Goal: Information Seeking & Learning: Learn about a topic

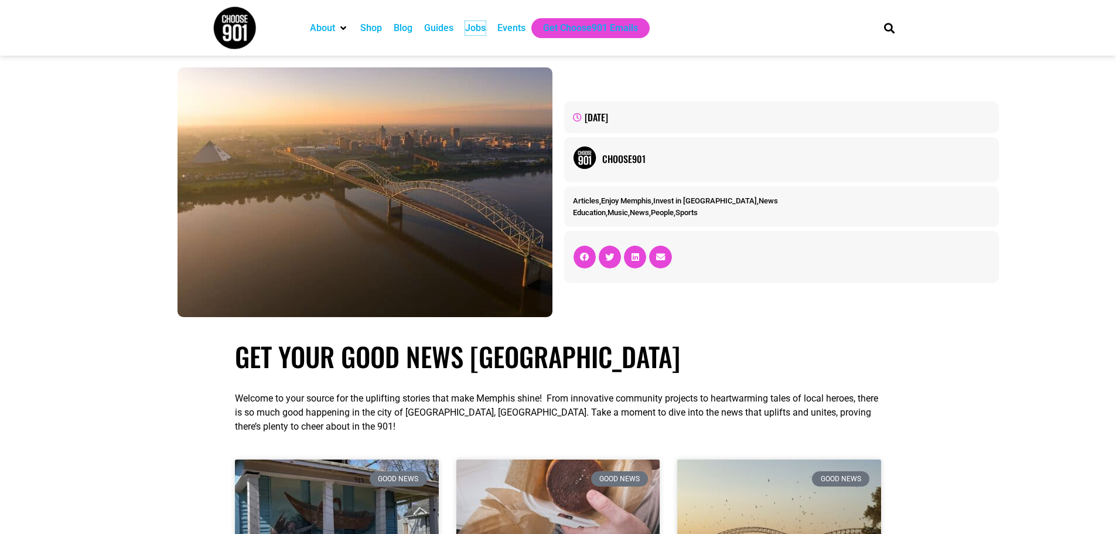
click at [475, 30] on div "Jobs" at bounding box center [475, 28] width 21 height 14
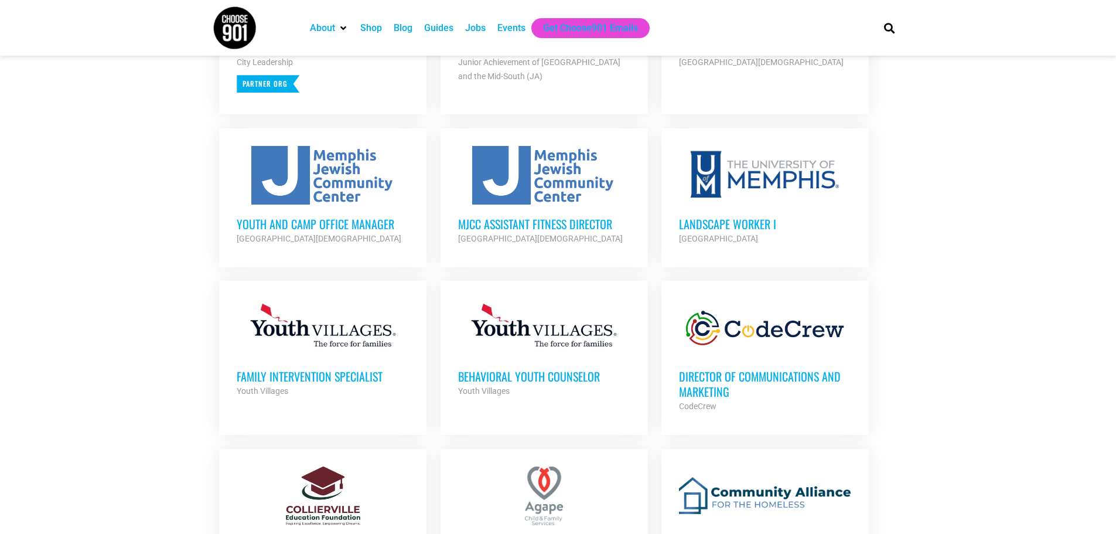
scroll to position [586, 0]
click at [754, 374] on h3 "Director of Communications and Marketing" at bounding box center [765, 383] width 172 height 30
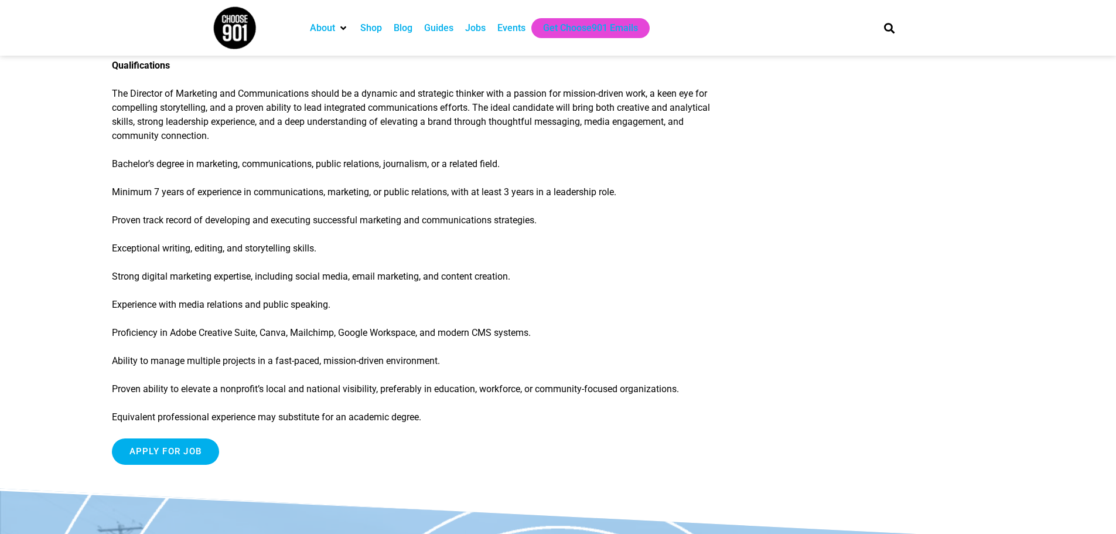
scroll to position [1055, 0]
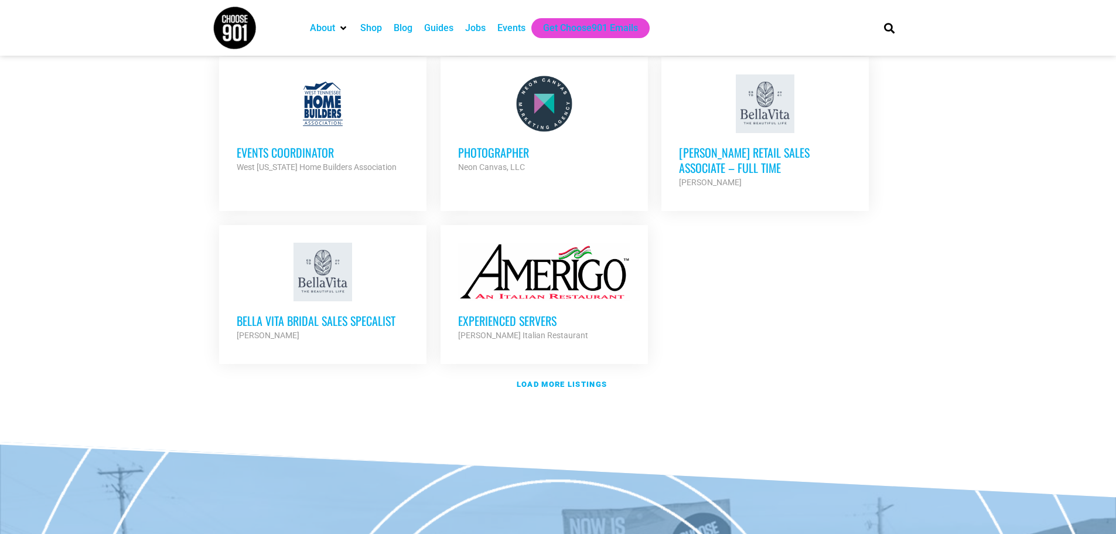
scroll to position [1348, 0]
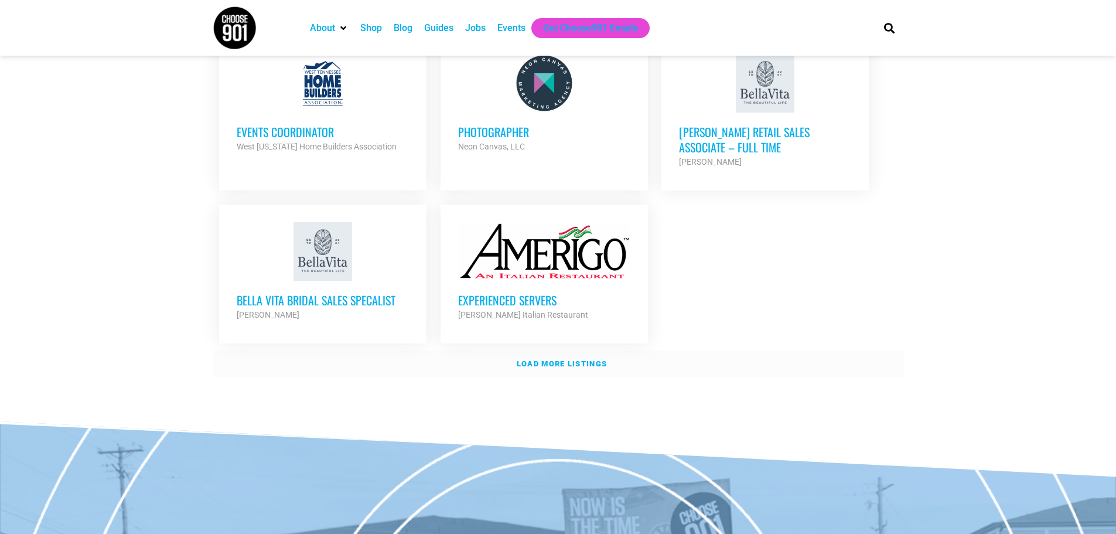
click at [562, 359] on strong "Load more listings" at bounding box center [562, 363] width 90 height 9
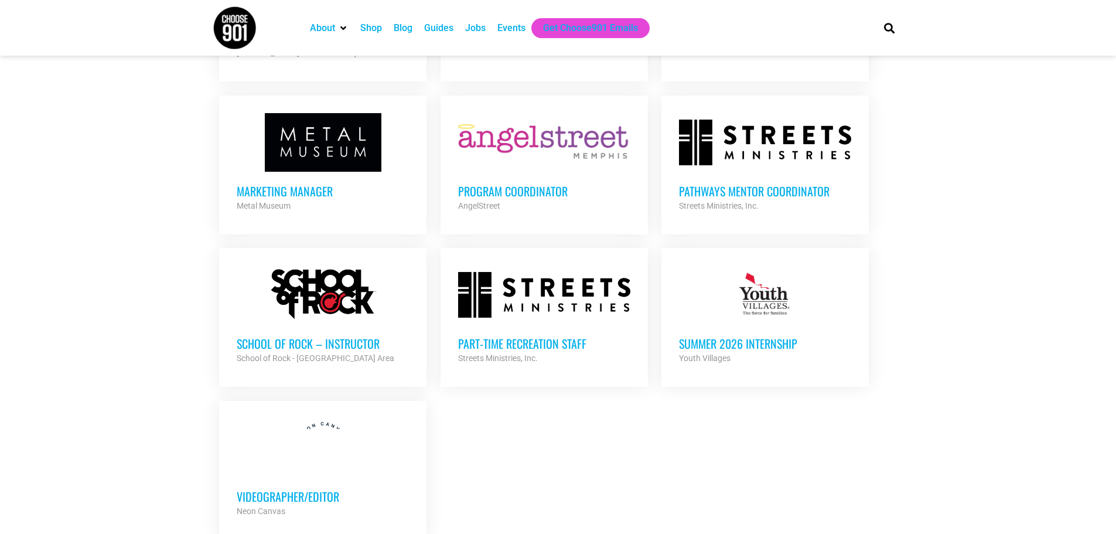
scroll to position [2285, 0]
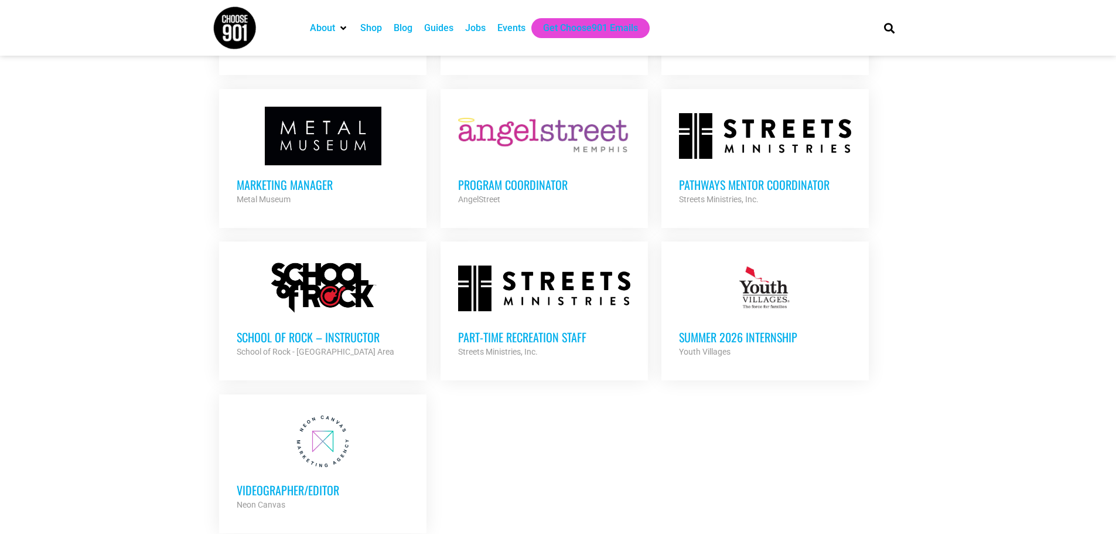
click at [300, 318] on div "School of Rock – Instructor School of Rock - Memphis Area Partner Org" at bounding box center [323, 338] width 172 height 41
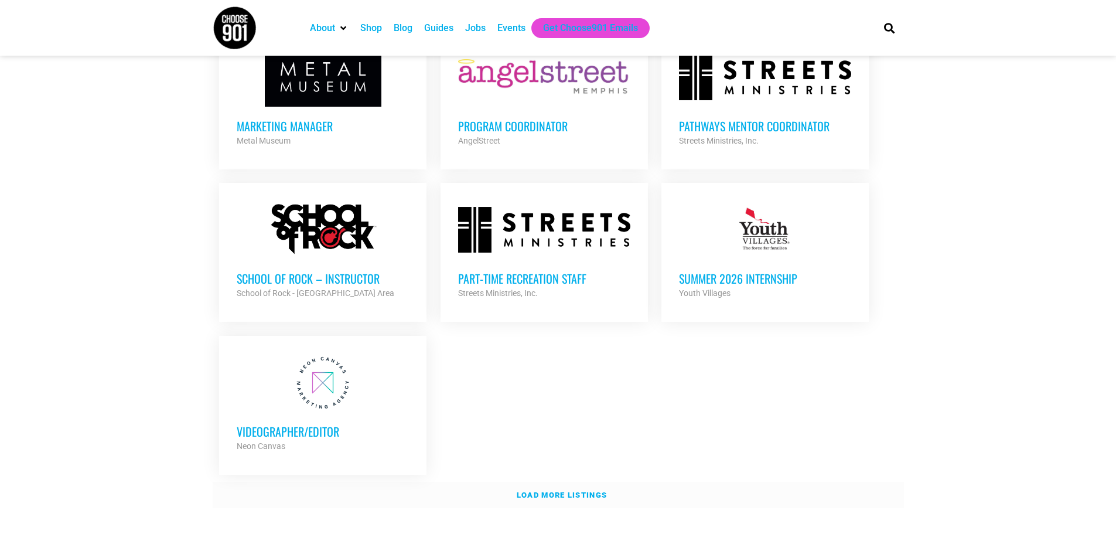
click at [575, 490] on strong "Load more listings" at bounding box center [562, 494] width 90 height 9
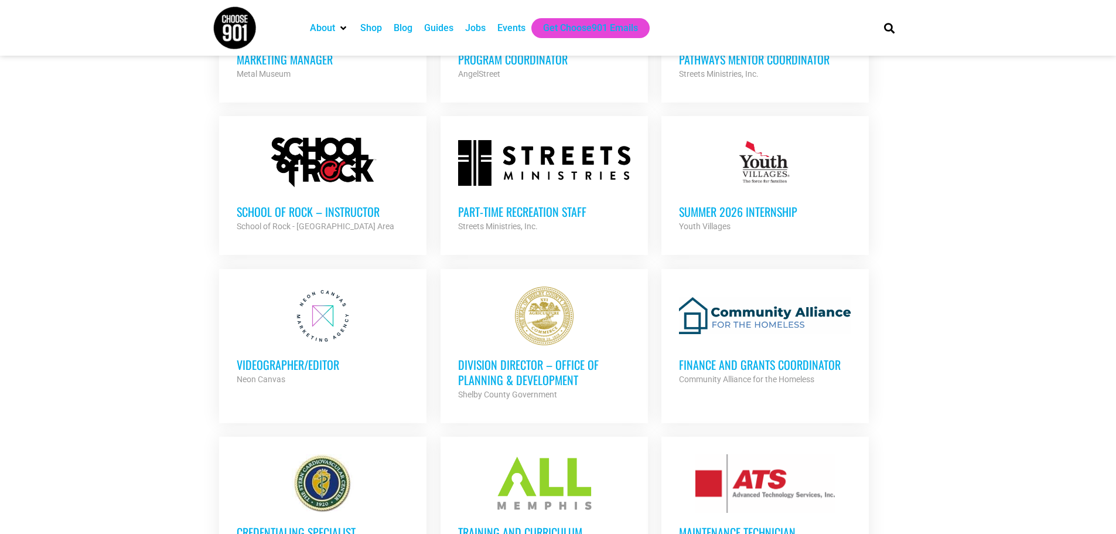
scroll to position [2344, 0]
